Goal: Go to known website: Access a specific website the user already knows

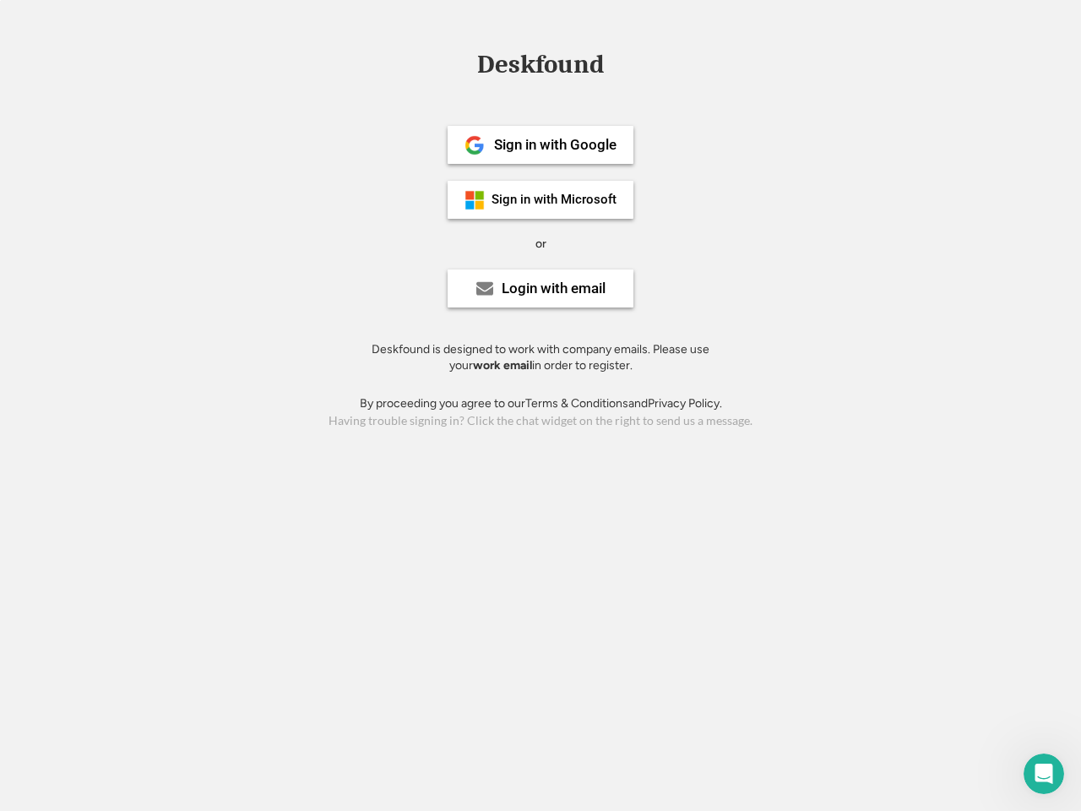
click at [540, 242] on div "or" at bounding box center [540, 244] width 11 height 17
click at [540, 68] on div "Deskfound" at bounding box center [541, 65] width 144 height 26
click at [462, 63] on div "Deskfound" at bounding box center [540, 68] width 1081 height 32
click at [540, 68] on div "Deskfound" at bounding box center [541, 65] width 144 height 26
click at [540, 243] on div "or" at bounding box center [540, 244] width 11 height 17
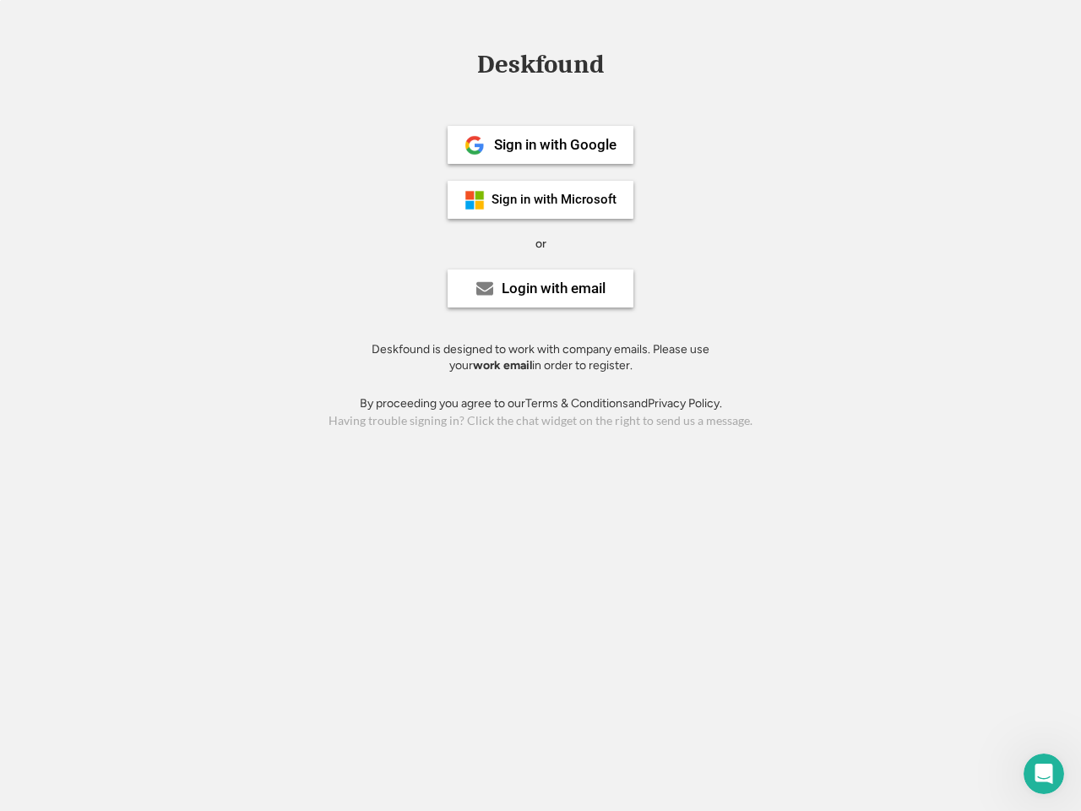
click at [540, 144] on div "Sign in with Google" at bounding box center [555, 145] width 122 height 14
click at [555, 144] on div "Sign in with Google" at bounding box center [555, 145] width 122 height 14
click at [475, 145] on img at bounding box center [474, 145] width 20 height 20
click at [540, 199] on div "Sign in with Microsoft" at bounding box center [554, 199] width 125 height 13
click at [555, 199] on div "Sign in with Microsoft" at bounding box center [554, 199] width 125 height 13
